Goal: Task Accomplishment & Management: Use online tool/utility

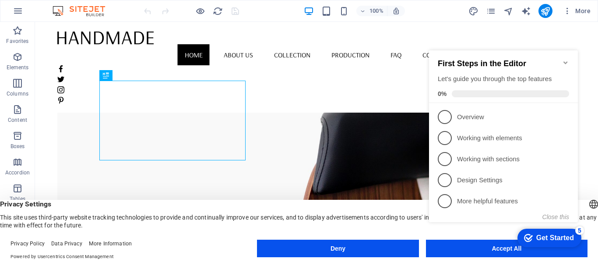
click at [568, 59] on icon "Minimize checklist" at bounding box center [566, 62] width 7 height 7
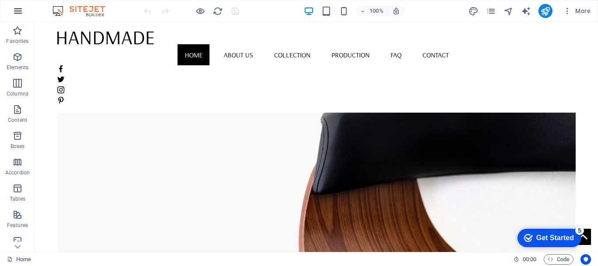
click at [17, 12] on icon "button" at bounding box center [18, 11] width 11 height 11
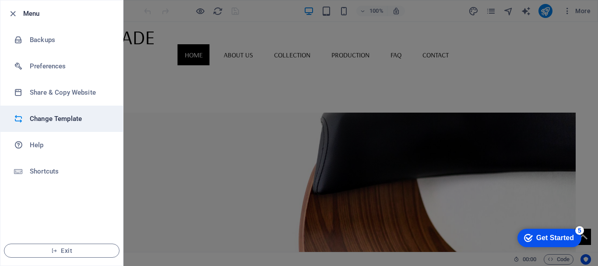
click at [69, 122] on h6 "Change Template" at bounding box center [70, 118] width 81 height 11
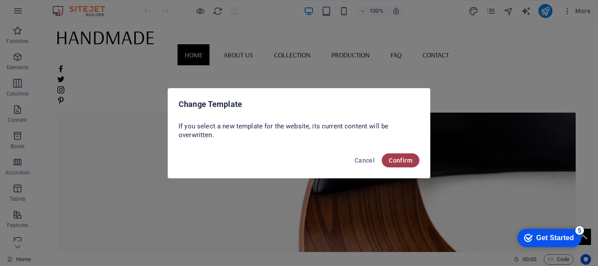
click at [403, 157] on span "Confirm" at bounding box center [401, 160] width 24 height 7
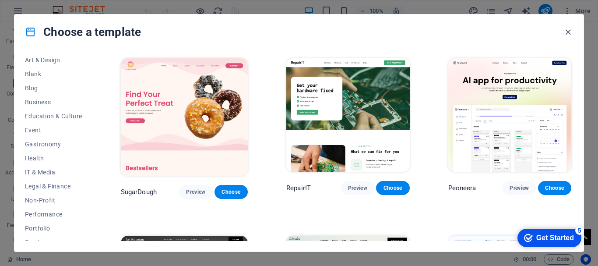
scroll to position [104, 0]
click at [49, 200] on span "Non-Profit" at bounding box center [53, 198] width 57 height 7
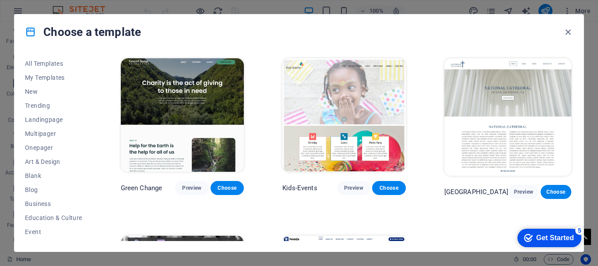
scroll to position [166, 0]
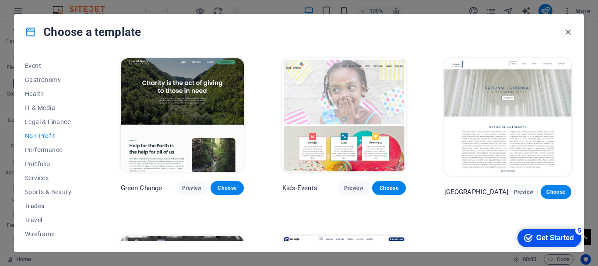
click at [42, 208] on span "Trades" at bounding box center [53, 205] width 57 height 7
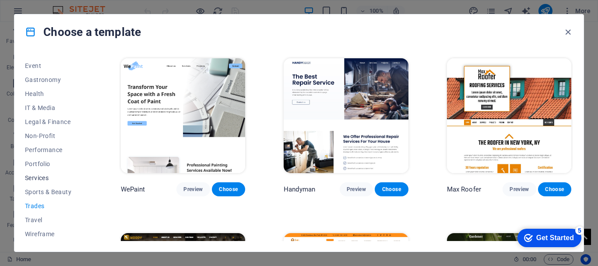
click at [46, 176] on span "Services" at bounding box center [53, 177] width 57 height 7
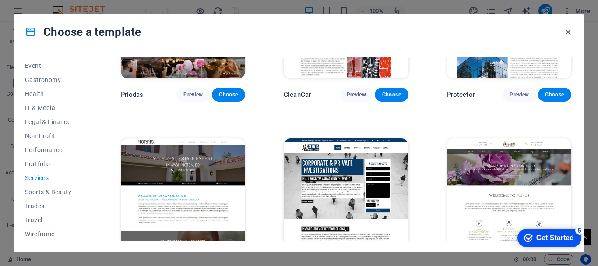
scroll to position [632, 0]
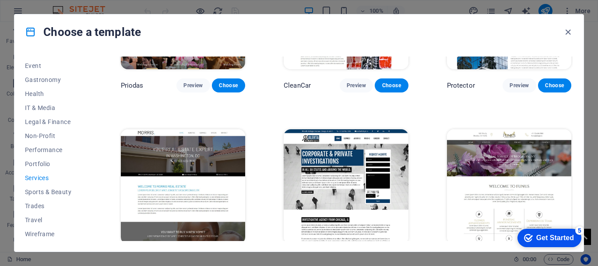
drag, startPoint x: 596, startPoint y: 45, endPoint x: 596, endPoint y: 52, distance: 7.4
click at [596, 52] on div "Choose a template All Templates My Templates New Trending Landingpage Multipage…" at bounding box center [299, 133] width 598 height 266
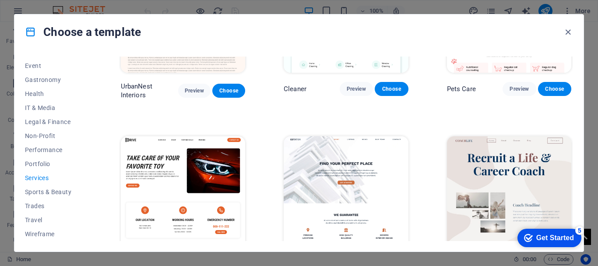
scroll to position [0, 0]
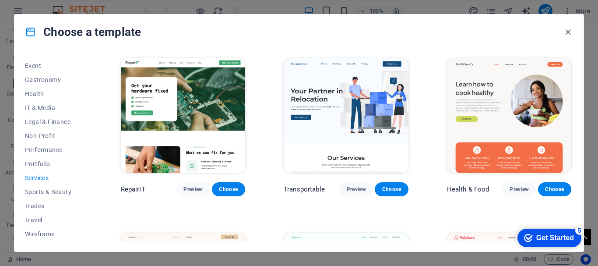
click at [537, 45] on div "Choose a template" at bounding box center [299, 31] width 570 height 35
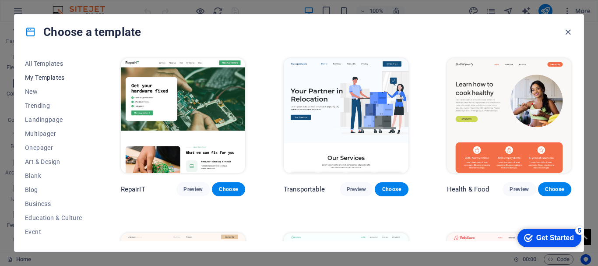
click at [43, 78] on span "My Templates" at bounding box center [53, 77] width 57 height 7
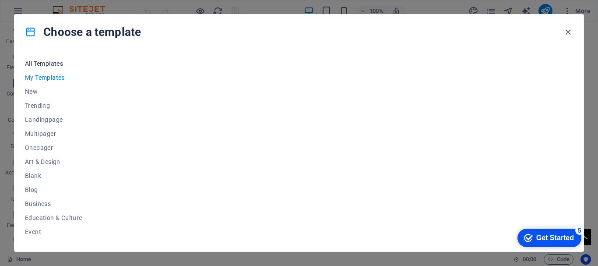
click at [47, 63] on span "All Templates" at bounding box center [53, 63] width 57 height 7
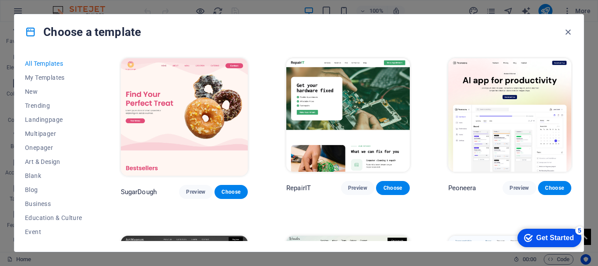
click at [548, 123] on img at bounding box center [511, 114] width 124 height 113
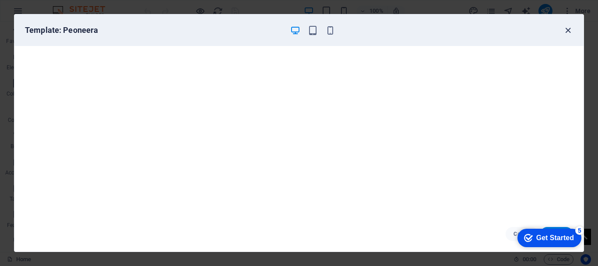
click at [569, 30] on icon "button" at bounding box center [568, 30] width 10 height 10
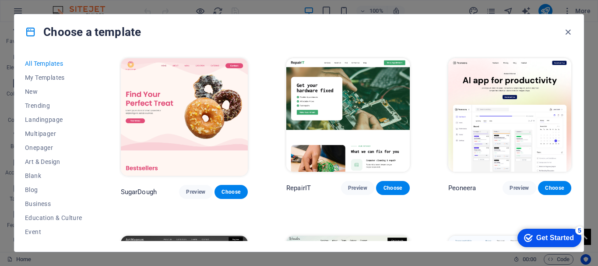
click at [569, 30] on icon "button" at bounding box center [568, 32] width 10 height 10
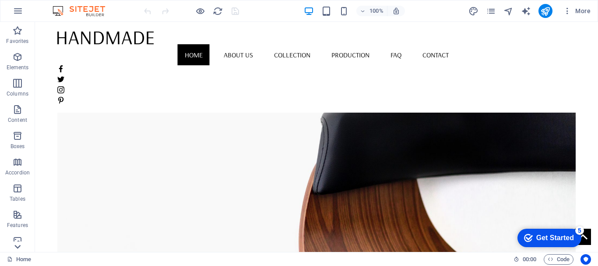
click at [14, 249] on icon at bounding box center [17, 247] width 12 height 12
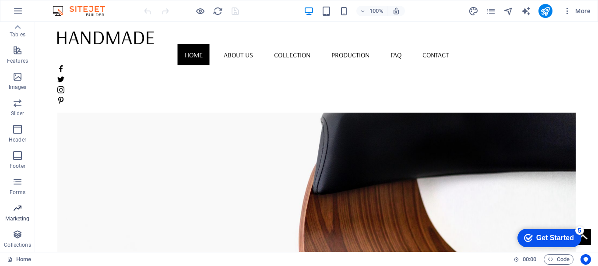
click at [18, 206] on icon "button" at bounding box center [17, 208] width 11 height 11
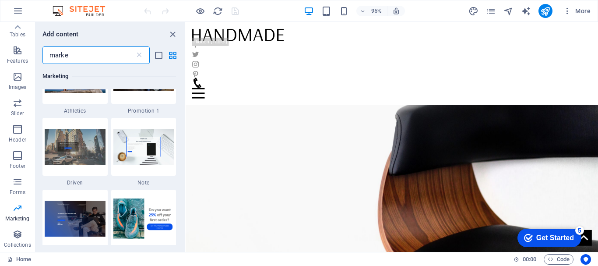
scroll to position [0, 0]
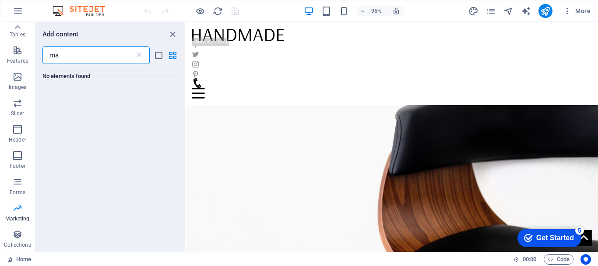
type input "m"
